Goal: Task Accomplishment & Management: Manage account settings

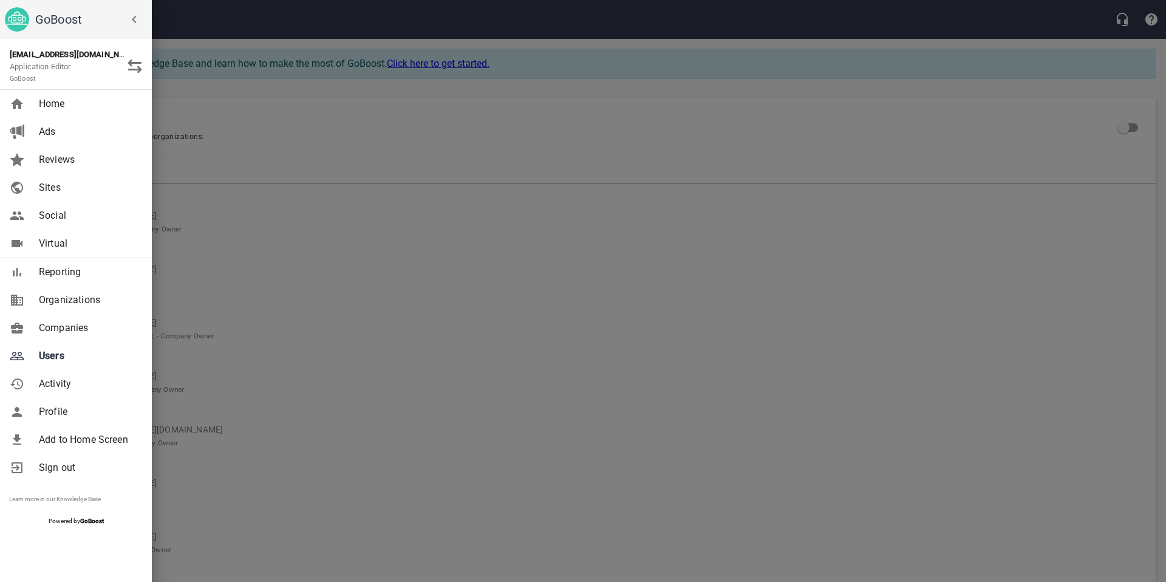
click at [191, 172] on div at bounding box center [583, 291] width 1166 height 582
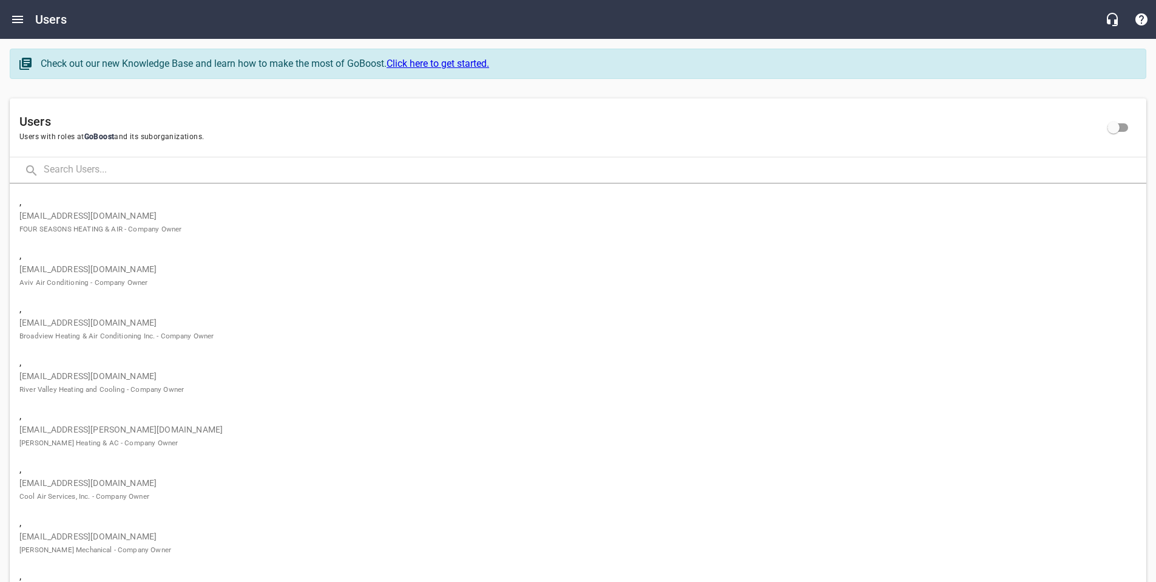
click at [191, 172] on input "text" at bounding box center [595, 170] width 1103 height 26
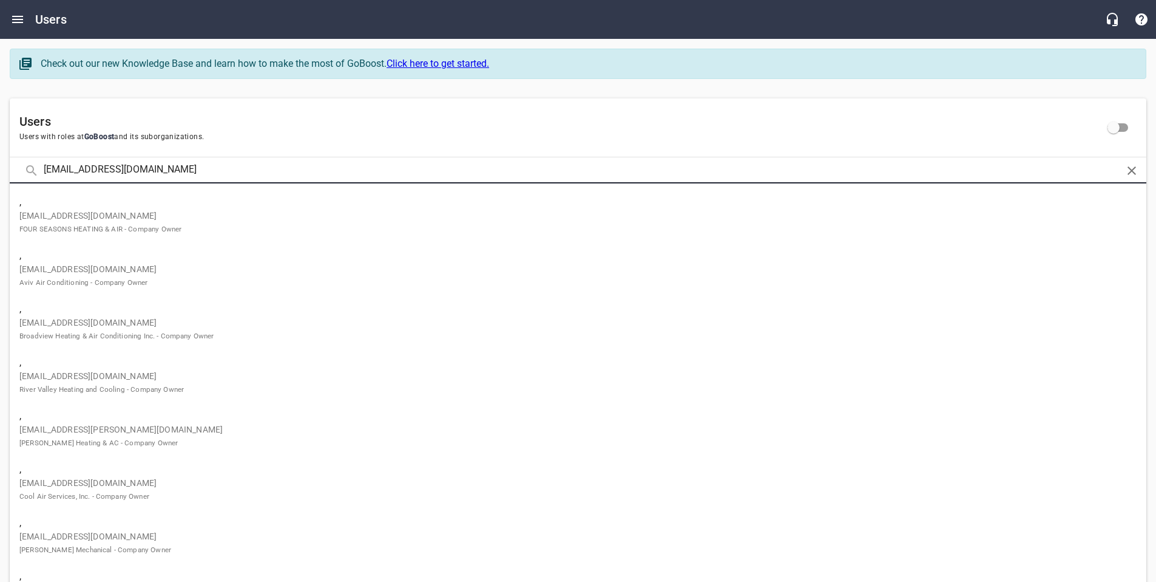
type input "[EMAIL_ADDRESS][DOMAIN_NAME]"
click button at bounding box center [0, 0] width 0 height 0
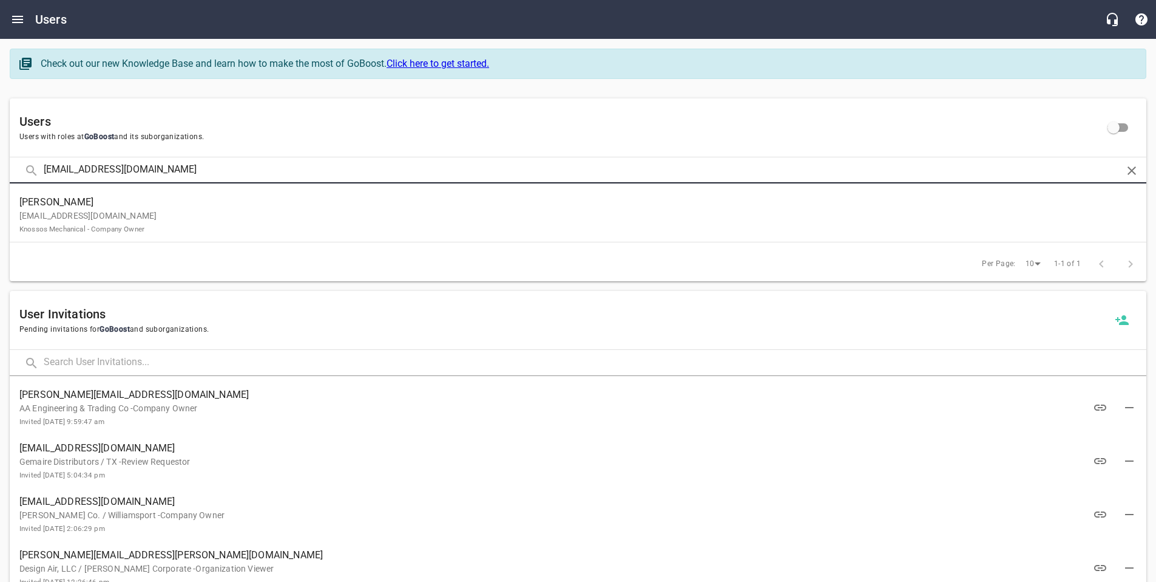
click at [182, 225] on p "[EMAIL_ADDRESS][DOMAIN_NAME] Knossos Mechanical - Company Owner" at bounding box center [573, 221] width 1108 height 25
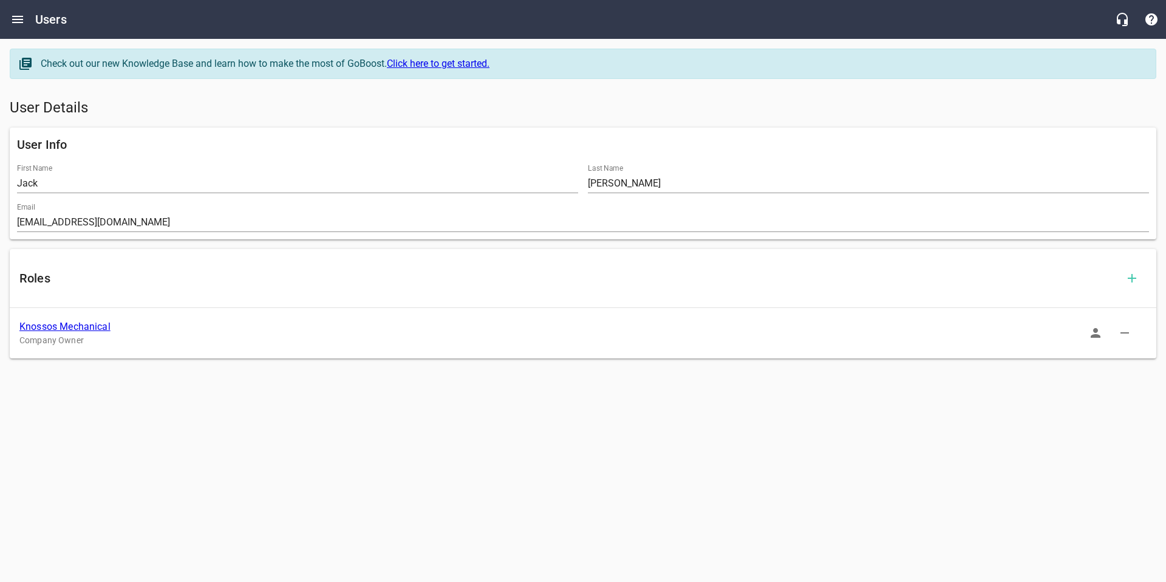
click at [84, 330] on link "Knossos Mechanical" at bounding box center [64, 327] width 91 height 12
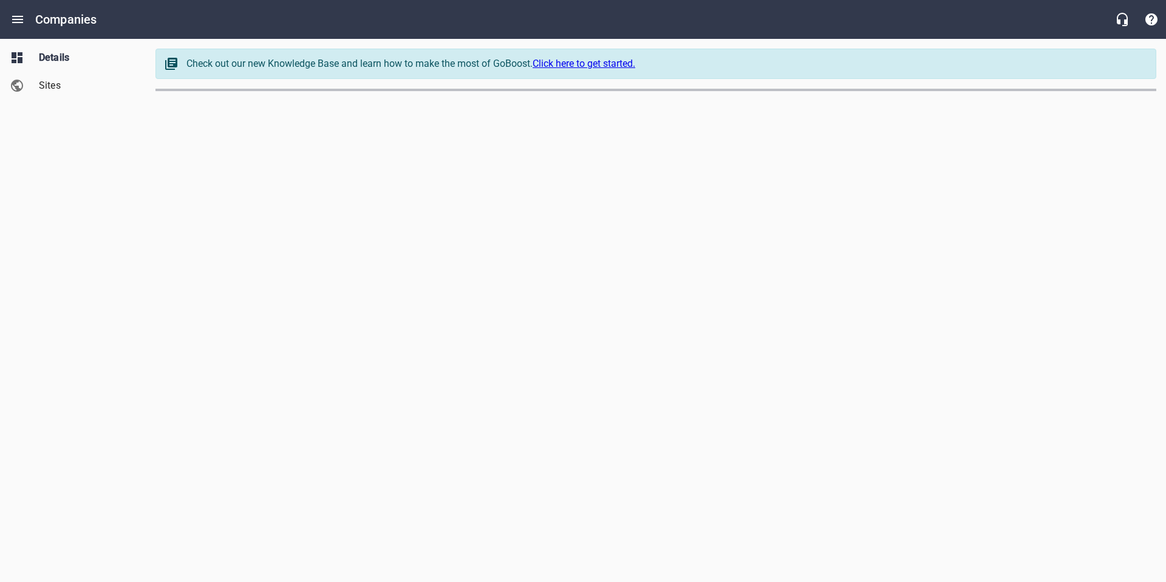
select select "[US_STATE]"
select select "48"
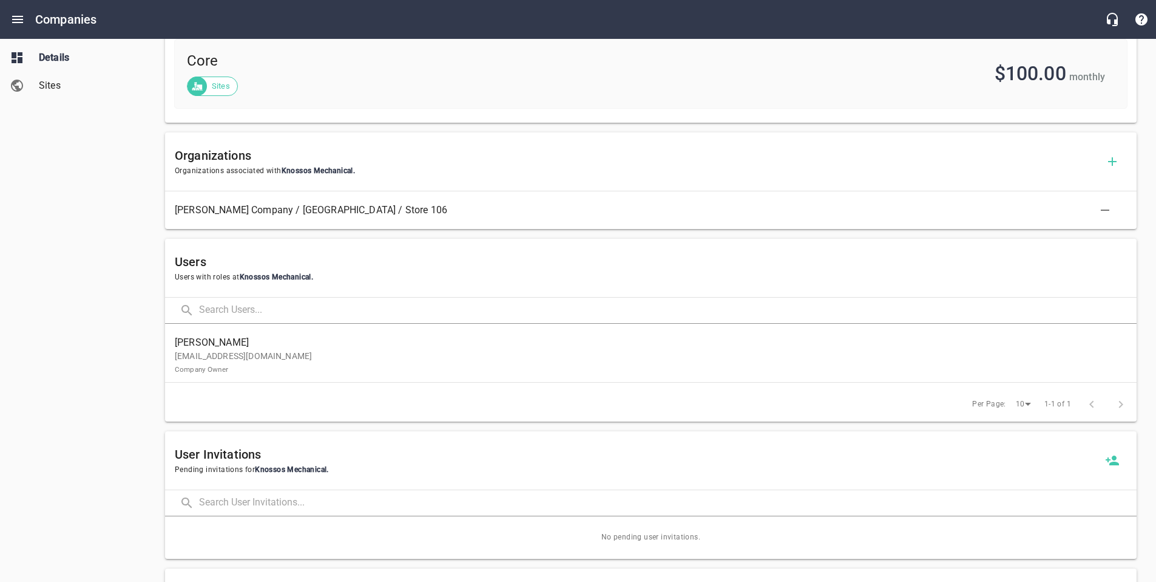
scroll to position [532, 0]
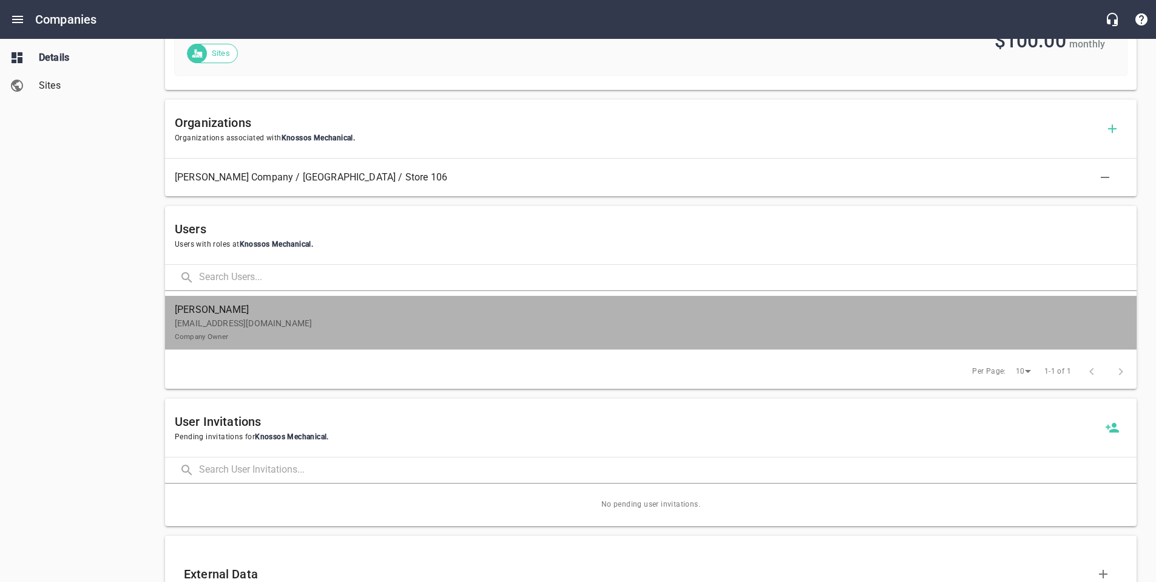
click at [326, 308] on span "[PERSON_NAME]" at bounding box center [646, 309] width 943 height 15
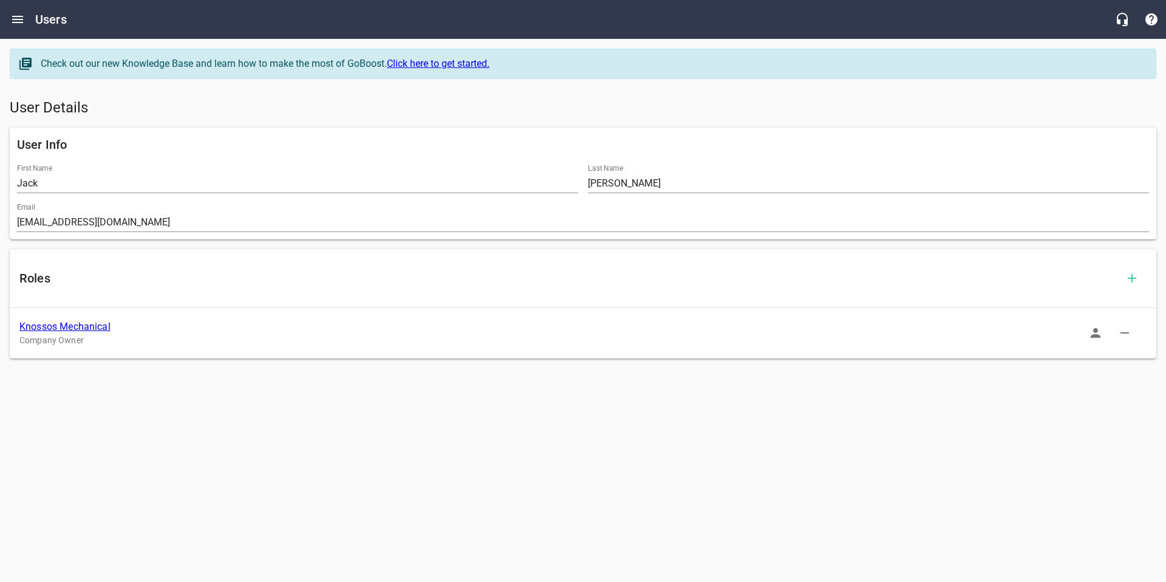
click at [1093, 334] on icon "button" at bounding box center [1095, 332] width 15 height 15
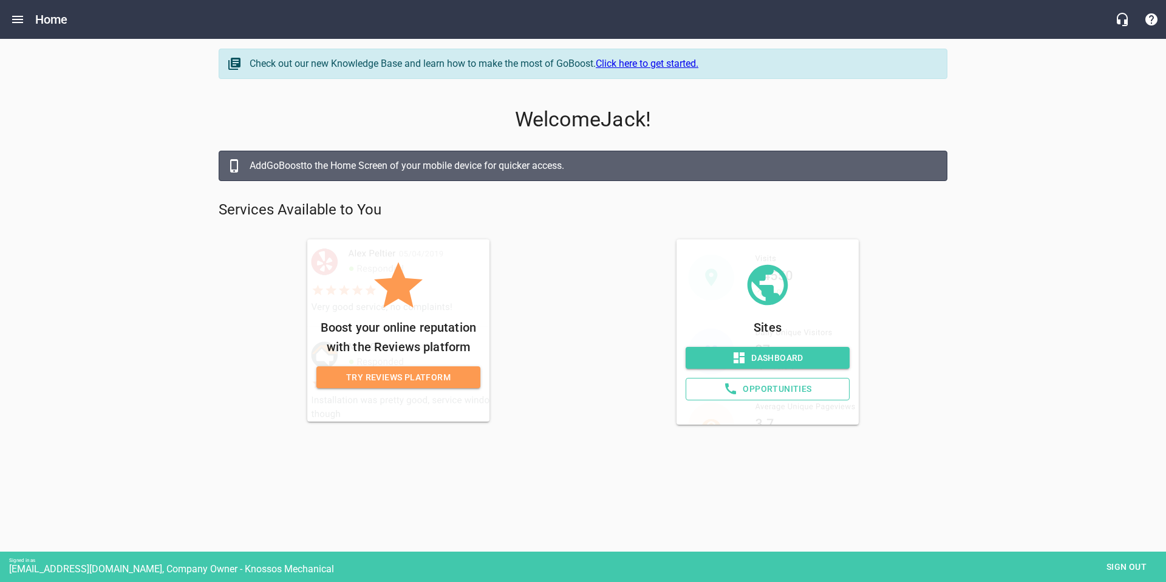
click at [782, 357] on span "Dashboard" at bounding box center [767, 357] width 144 height 15
